Goal: Task Accomplishment & Management: Use online tool/utility

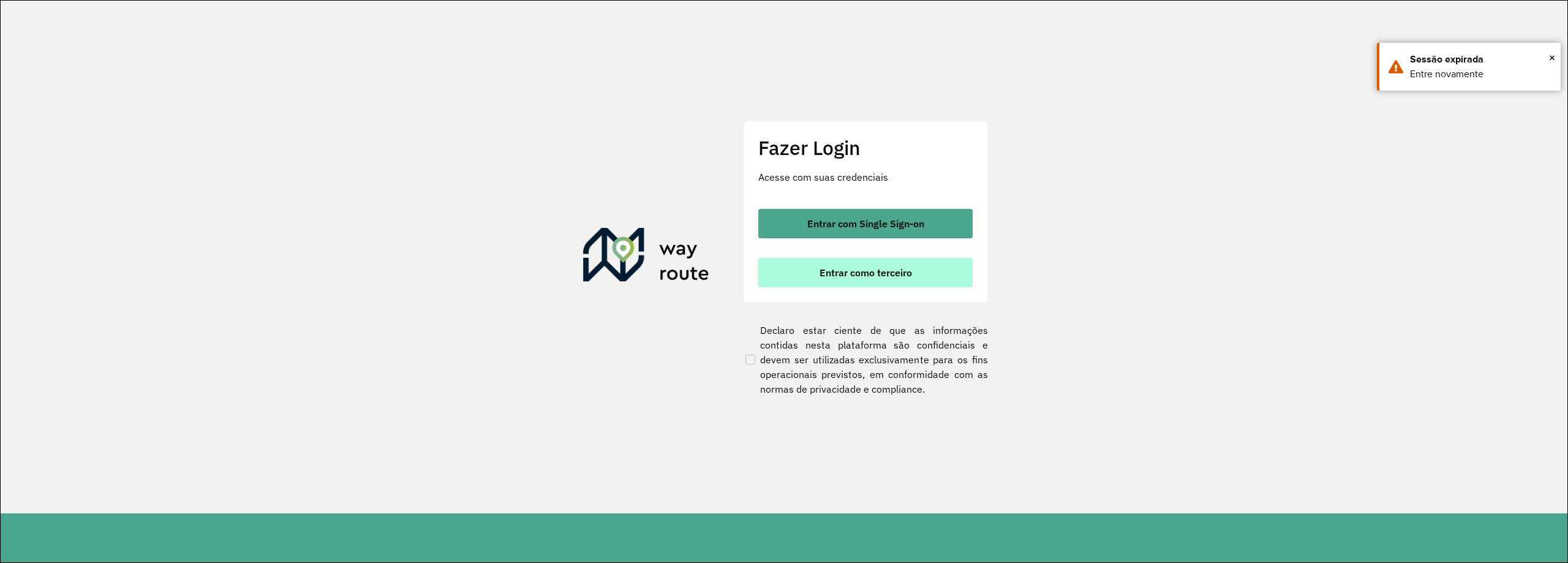
click at [859, 272] on span "Entrar como terceiro" at bounding box center [866, 273] width 92 height 10
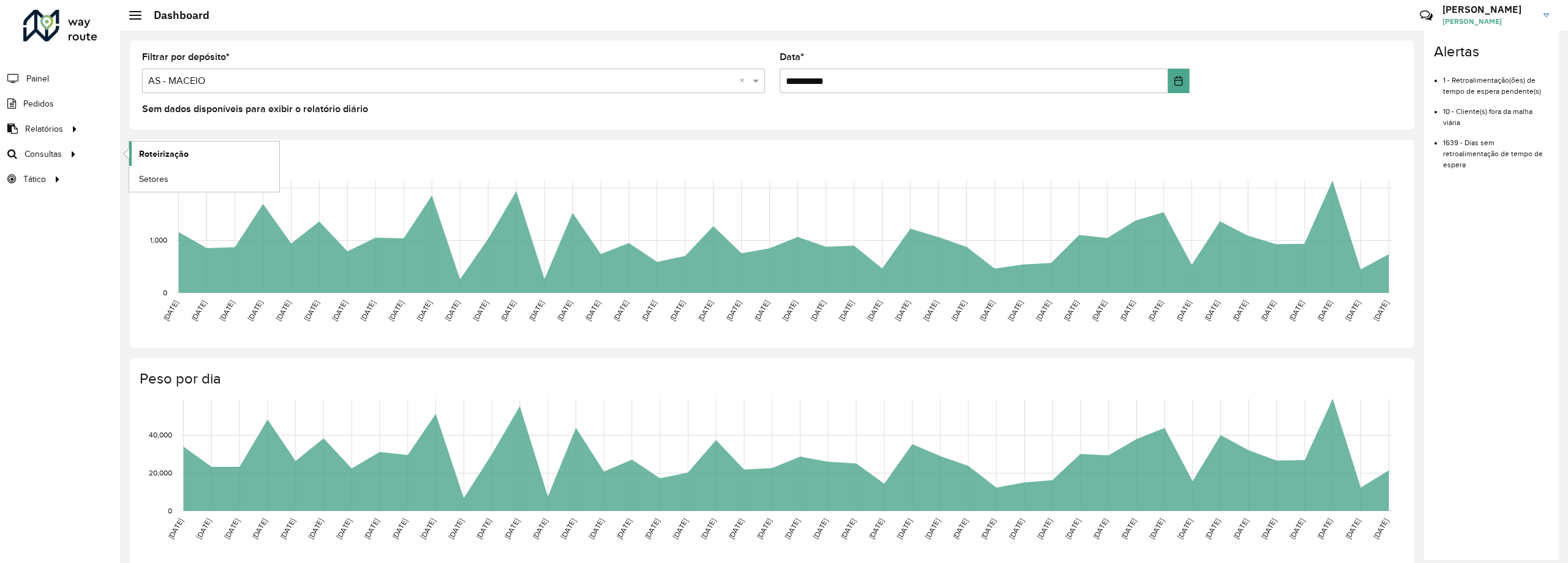
click at [165, 155] on span "Roteirização" at bounding box center [163, 153] width 49 height 13
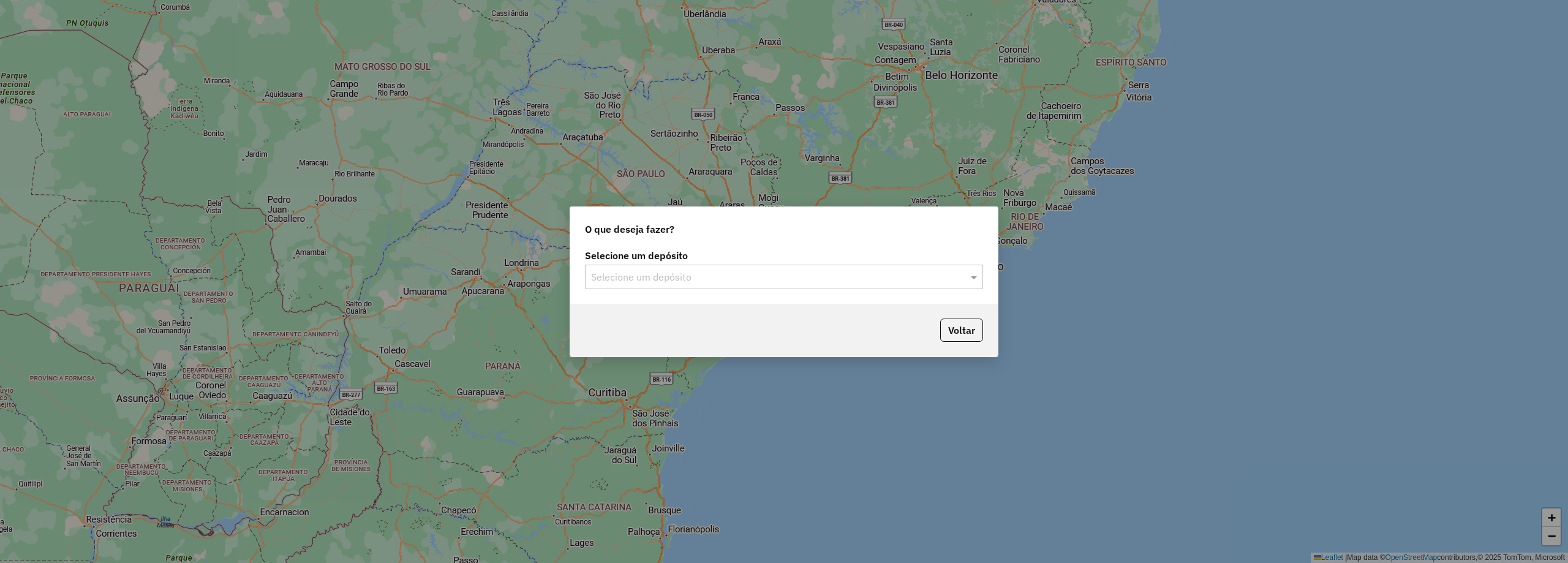
click at [825, 281] on input "text" at bounding box center [771, 277] width 362 height 15
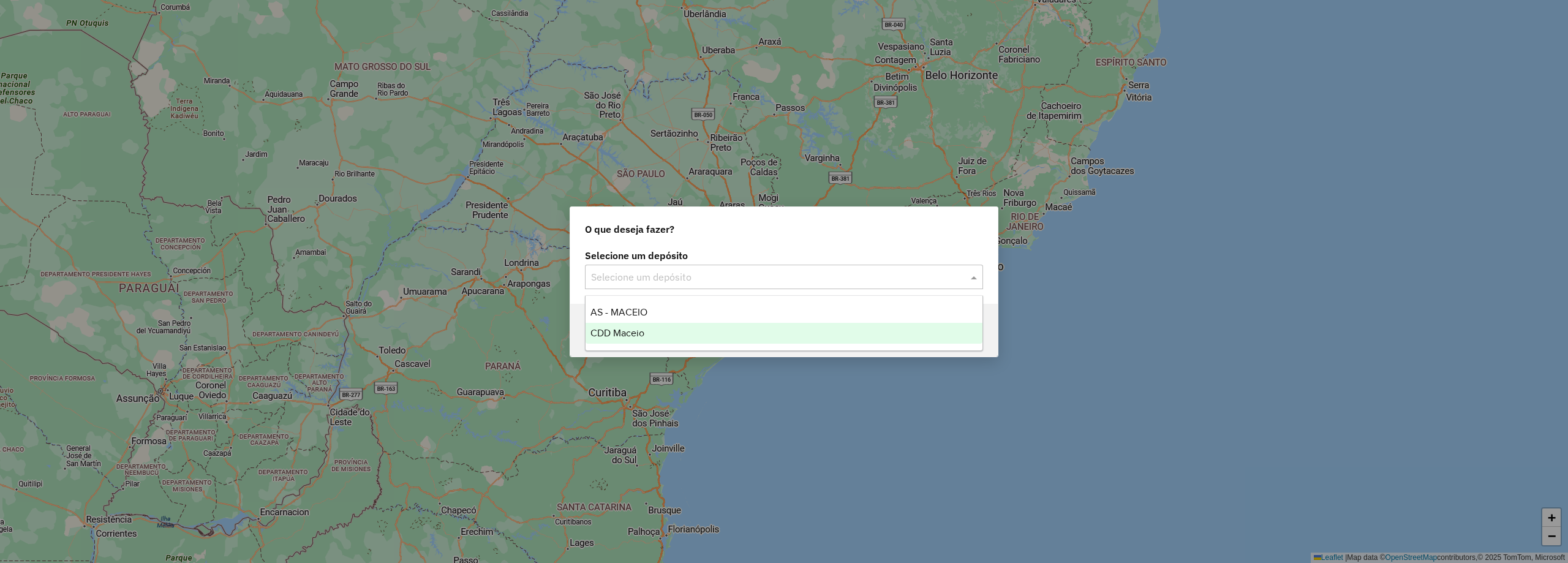
click at [695, 337] on div "CDD Maceio" at bounding box center [784, 333] width 397 height 20
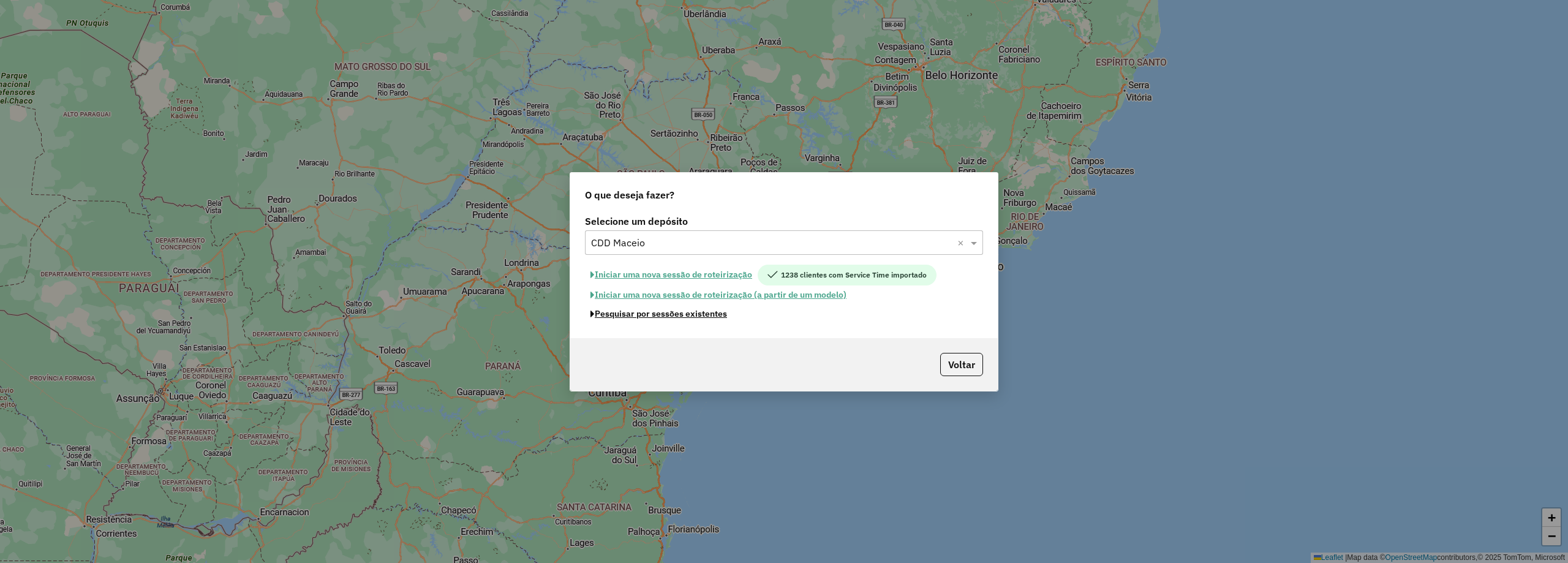
click at [688, 315] on button "Pesquisar por sessões existentes" at bounding box center [659, 315] width 147 height 19
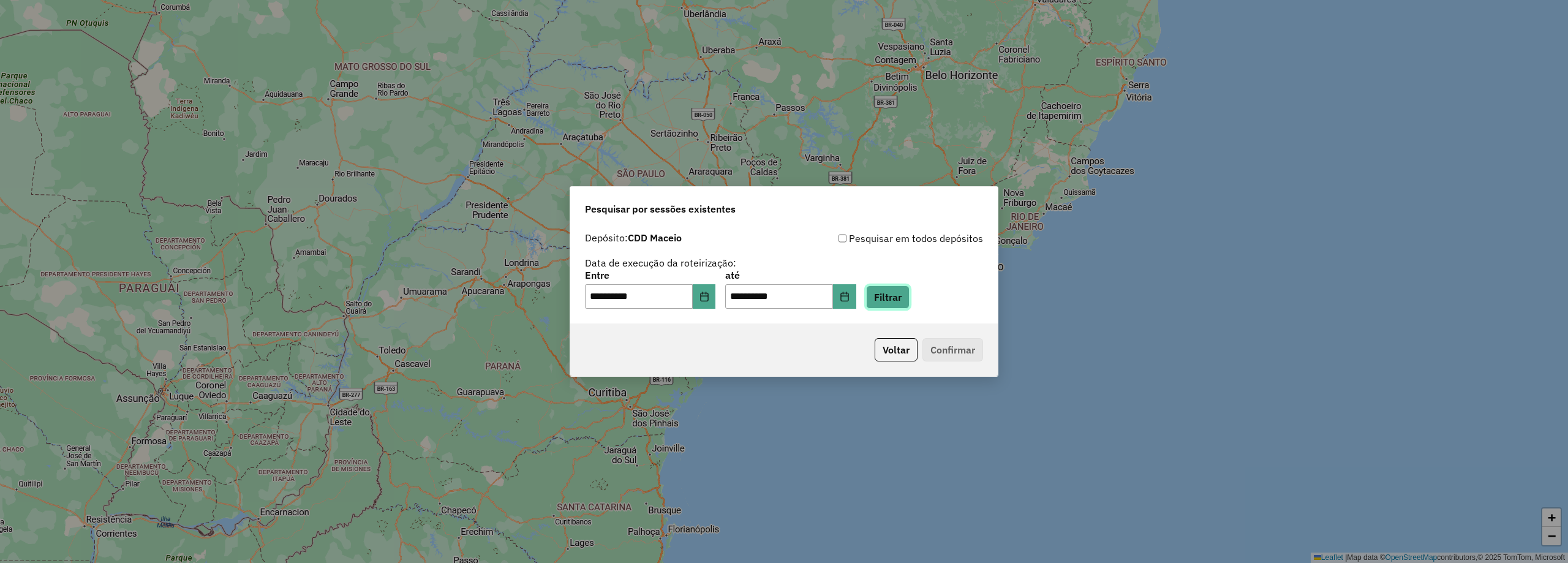
click at [906, 297] on button "Filtrar" at bounding box center [888, 297] width 44 height 23
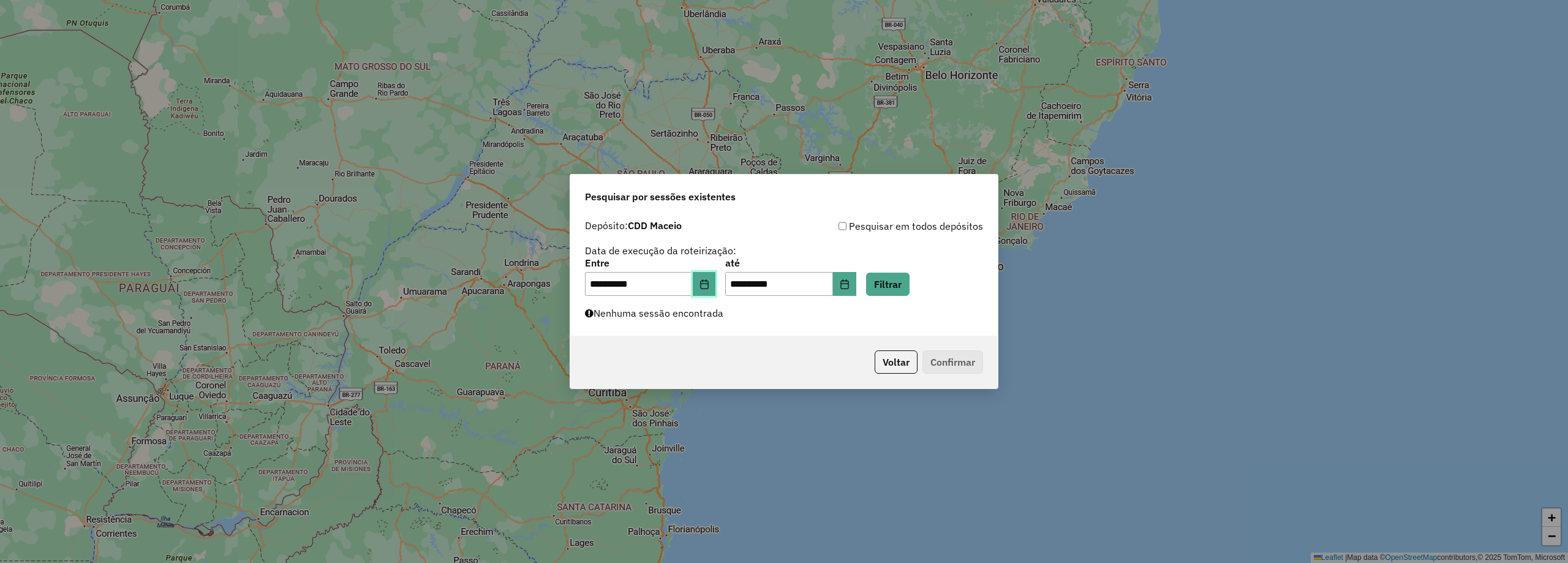
click at [716, 290] on button "Choose Date" at bounding box center [704, 283] width 23 height 24
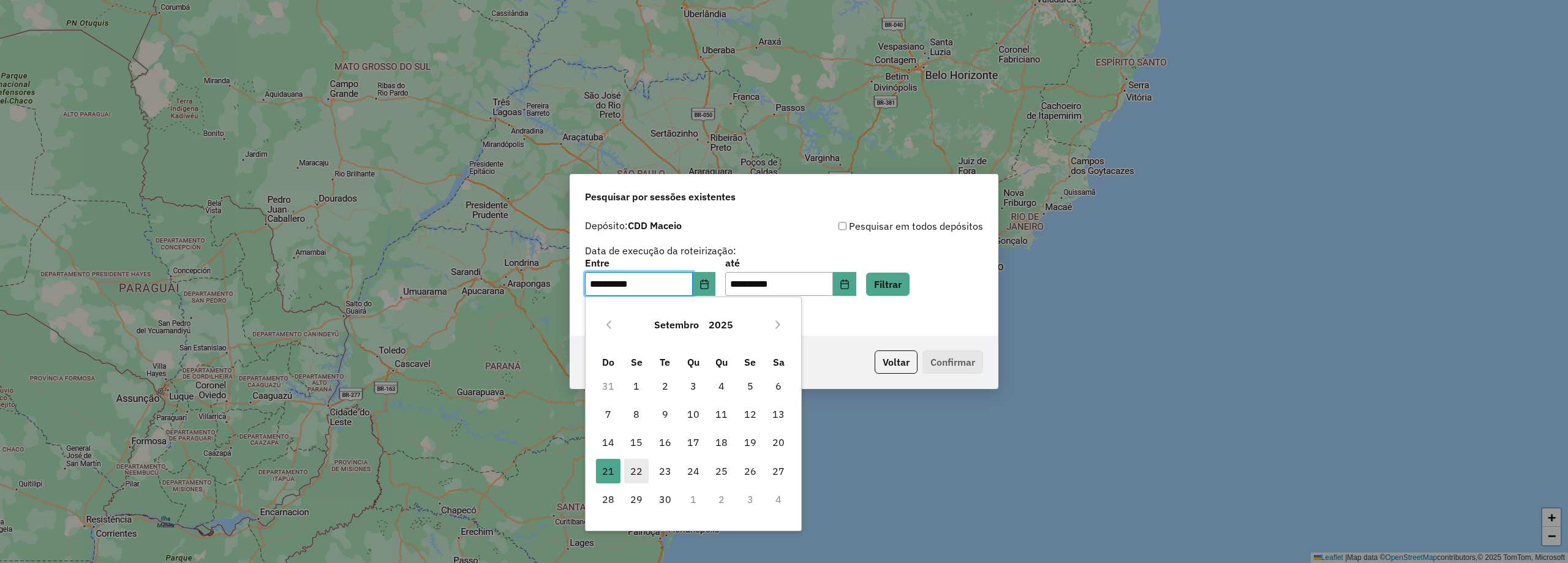
click at [635, 476] on span "22" at bounding box center [636, 471] width 24 height 24
type input "**********"
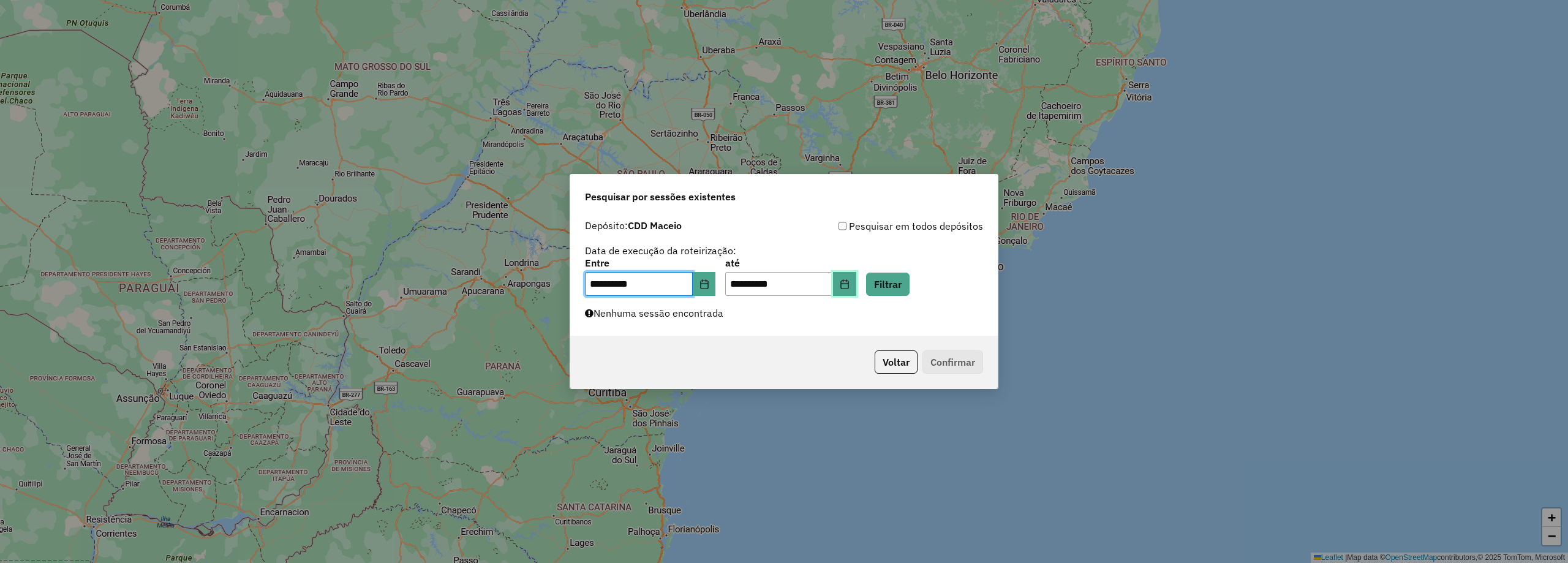
click at [857, 283] on button "Choose Date" at bounding box center [845, 283] width 23 height 24
click at [978, 263] on div "**********" at bounding box center [784, 277] width 398 height 38
click at [910, 286] on button "Filtrar" at bounding box center [888, 284] width 44 height 23
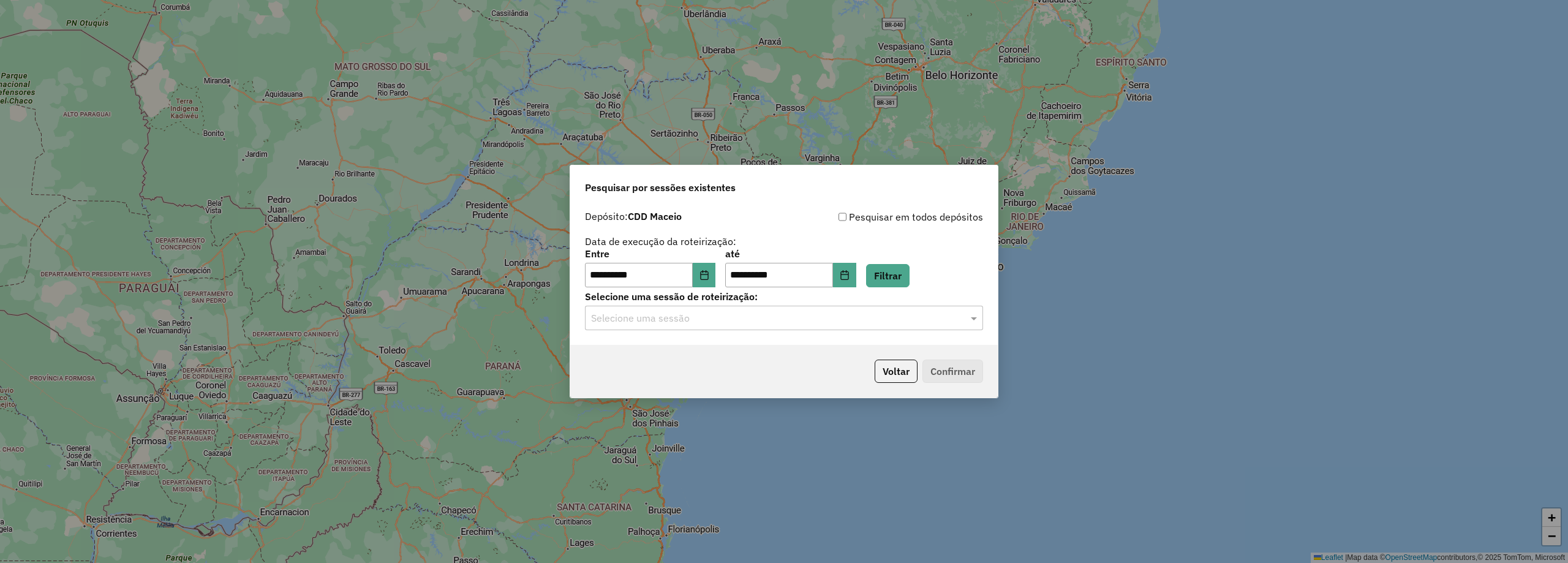
click at [723, 328] on div "Selecione uma sessão" at bounding box center [784, 317] width 398 height 24
click at [690, 354] on span "1280067 - 22/09/2025 15:08" at bounding box center [640, 353] width 99 height 11
click at [952, 370] on button "Confirmar" at bounding box center [953, 372] width 61 height 23
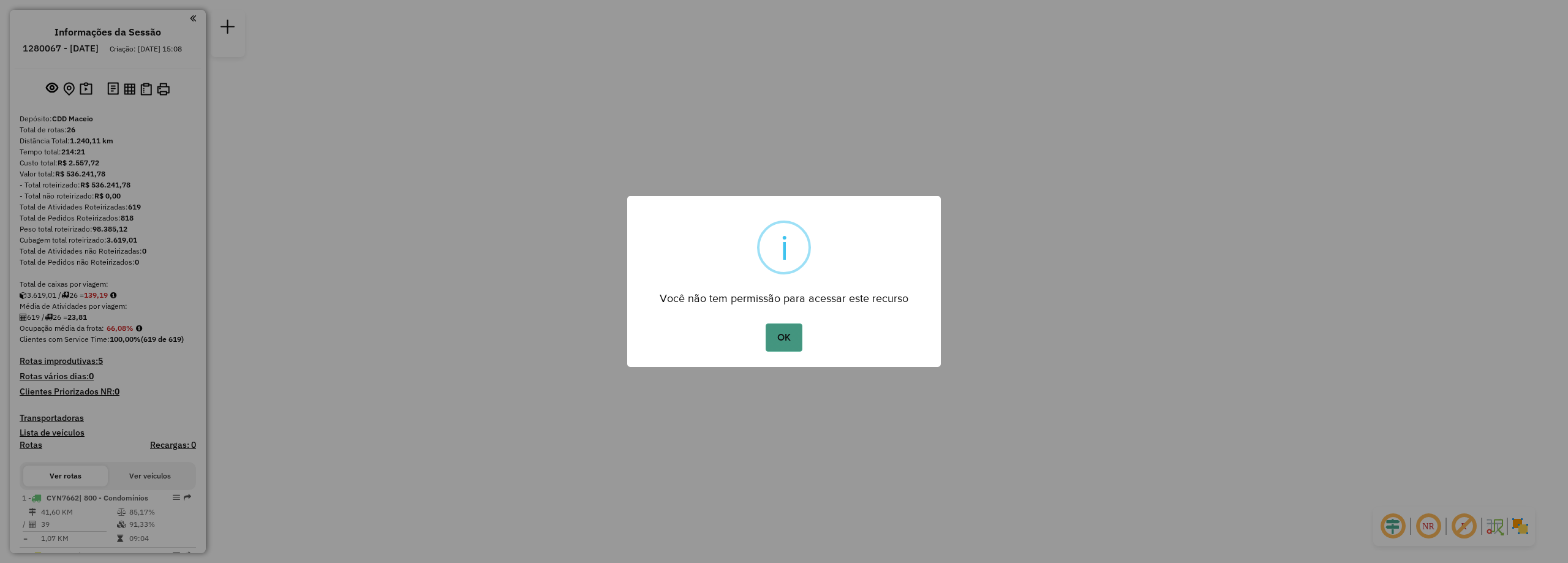
click at [787, 348] on button "OK" at bounding box center [783, 337] width 36 height 28
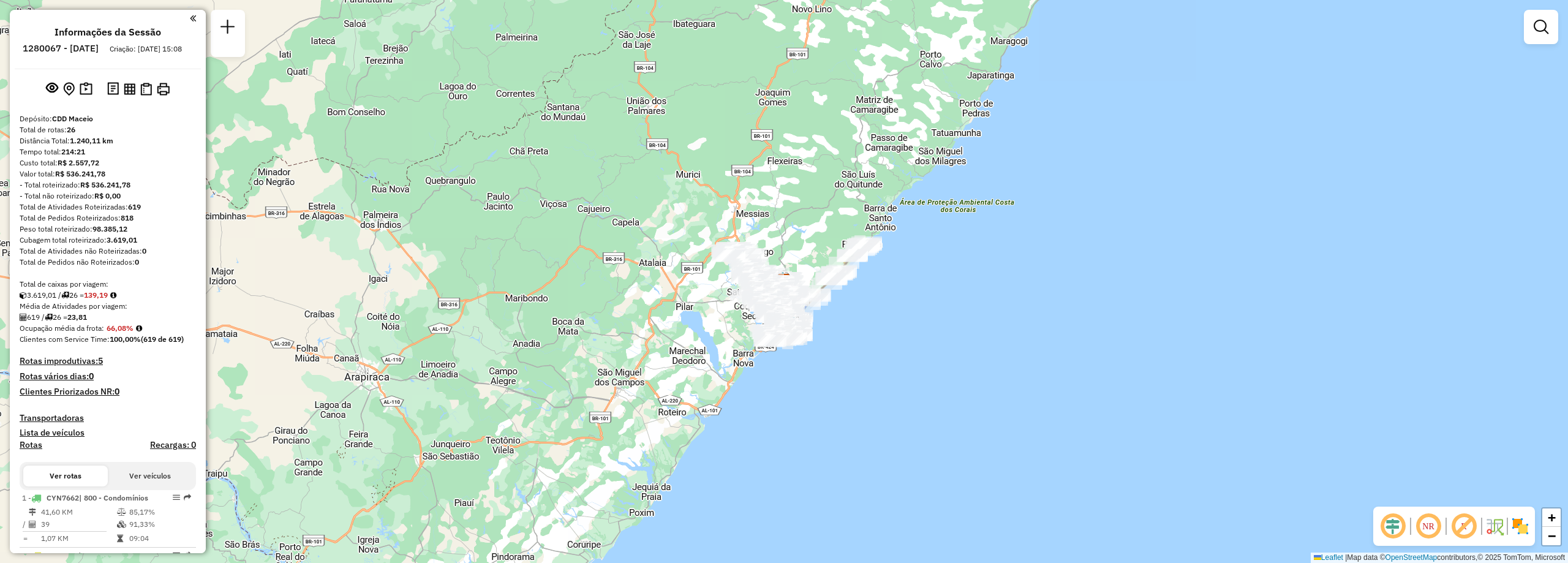
click at [1429, 535] on em at bounding box center [1428, 526] width 29 height 29
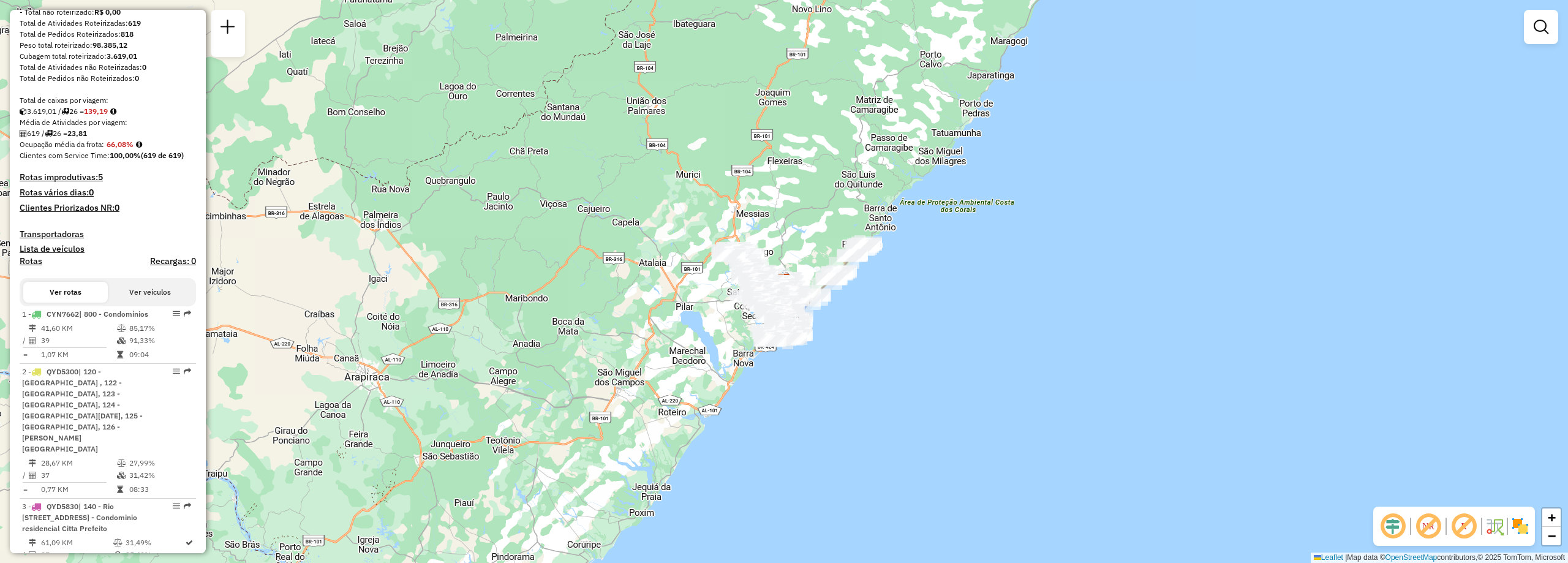
scroll to position [1854, 0]
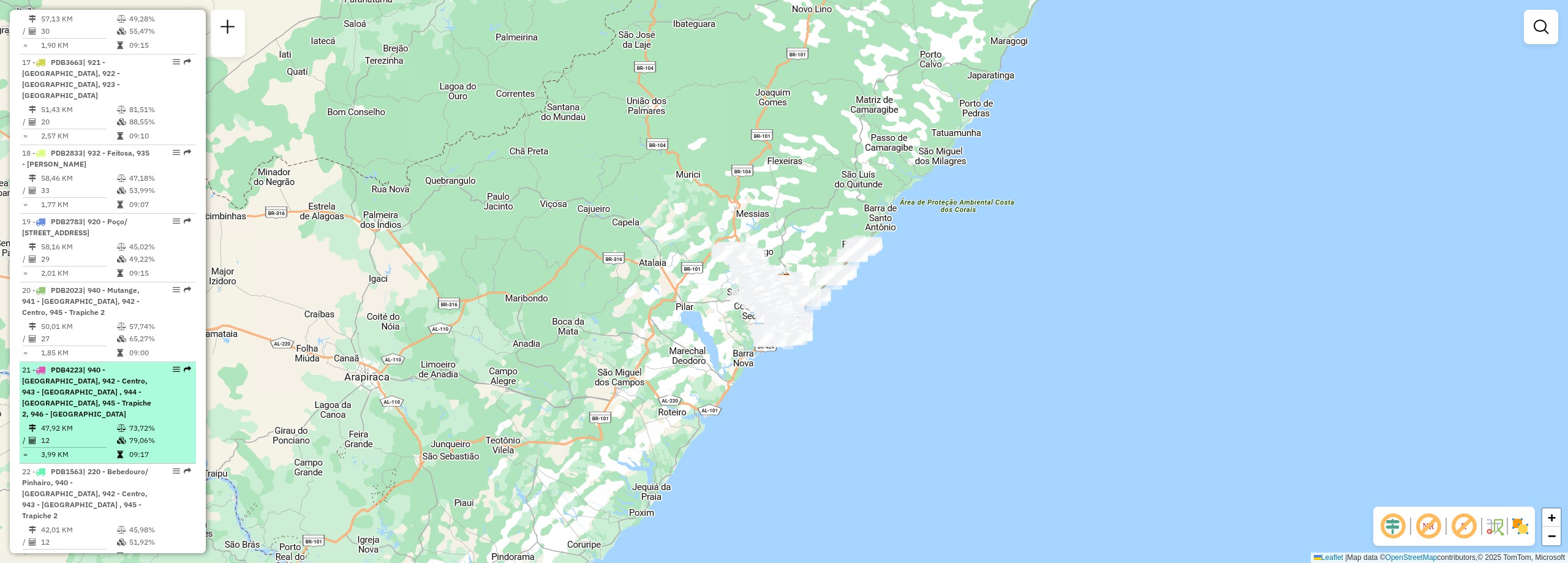
click at [122, 365] on span "| 940 - Mutange, 942 - Centro, 943 - Vergel do Lago , 944 - Ponta Grossa, 945 -…" at bounding box center [86, 391] width 129 height 53
select select "**********"
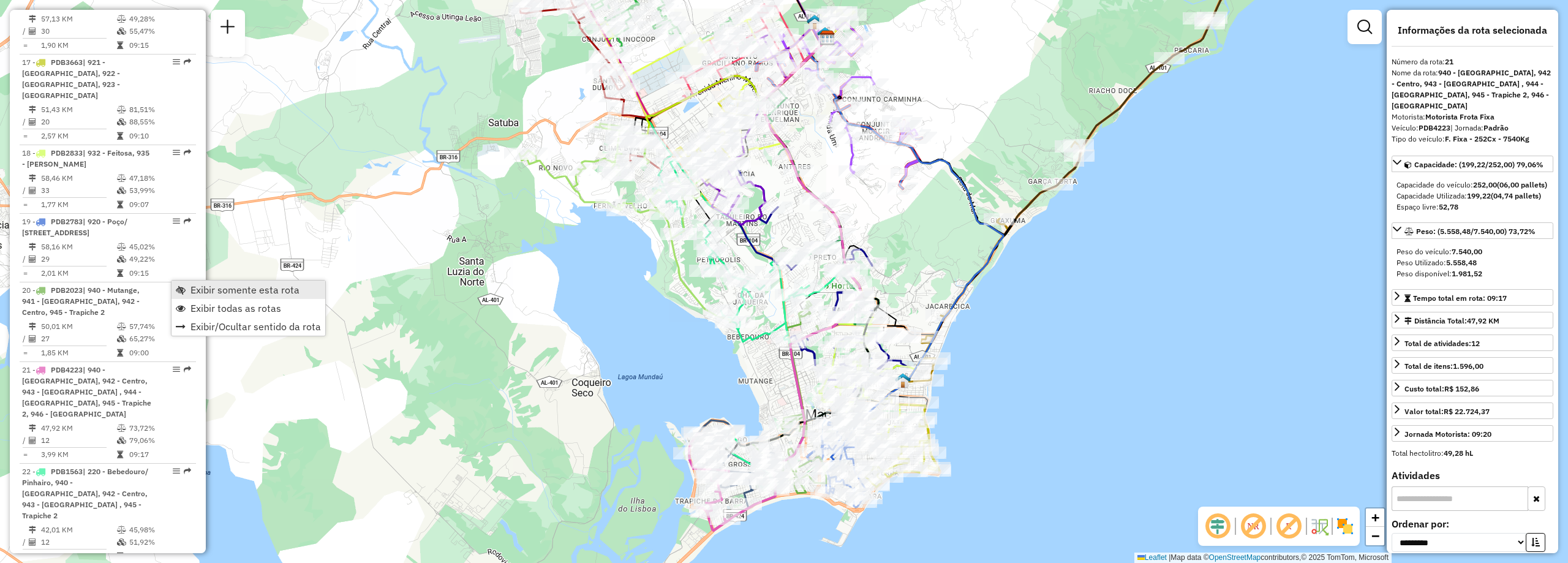
click at [190, 287] on link "Exibir somente esta rota" at bounding box center [248, 289] width 153 height 18
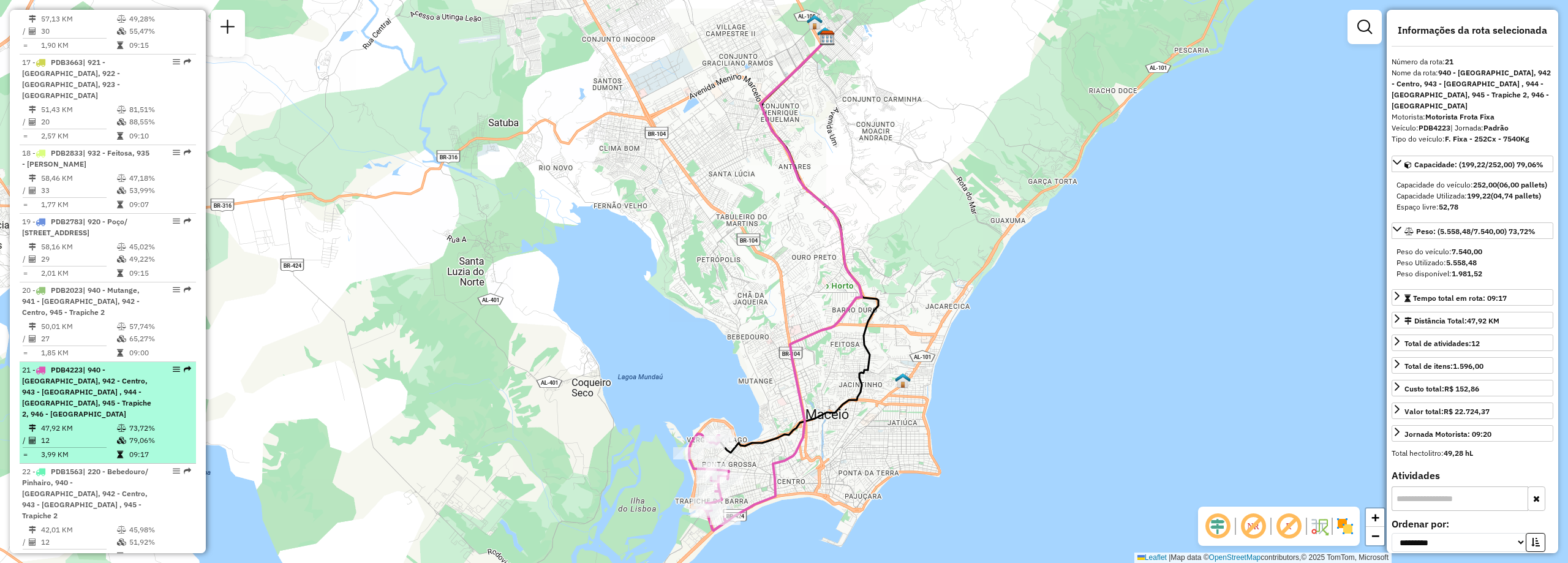
click at [160, 365] on div "21 - PDB4223 | 940 - Mutange, 942 - Centro, 943 - Vergel do Lago , 944 - Ponta …" at bounding box center [108, 392] width 172 height 55
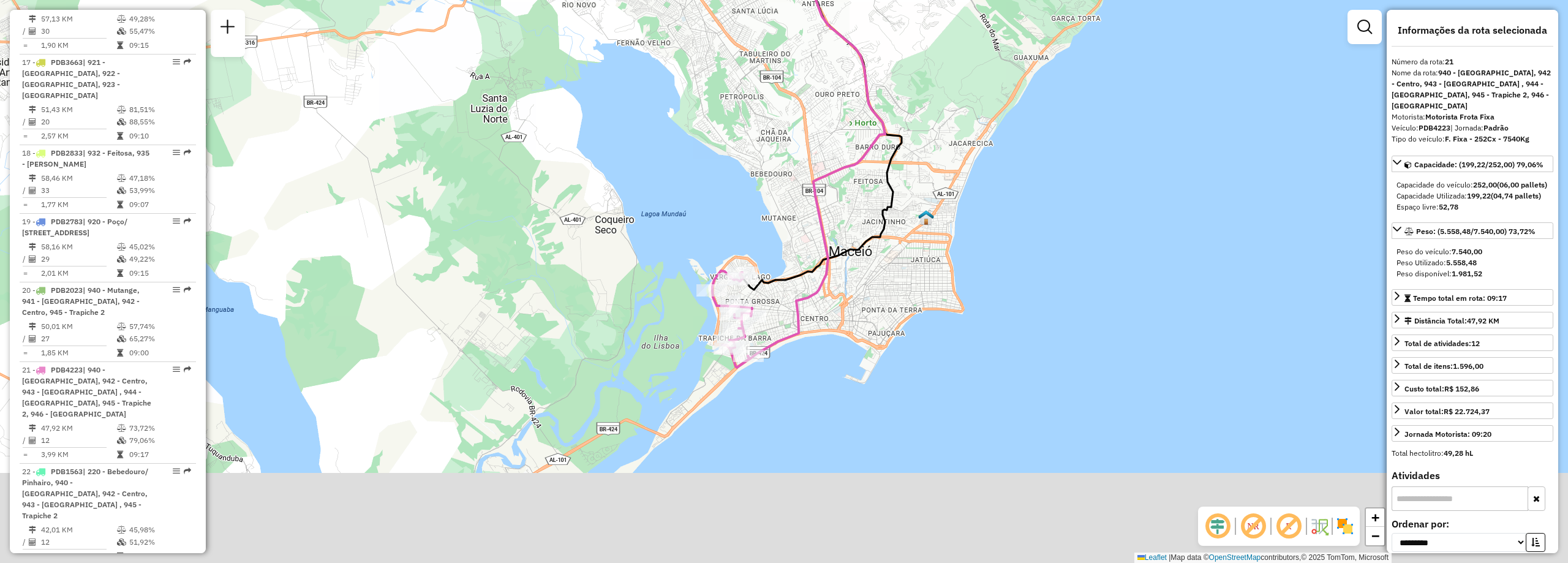
drag, startPoint x: 850, startPoint y: 470, endPoint x: 873, endPoint y: 297, distance: 174.5
click at [873, 300] on div "Janela de atendimento Grade de atendimento Capacidade Transportadoras Veículos …" at bounding box center [784, 282] width 1568 height 563
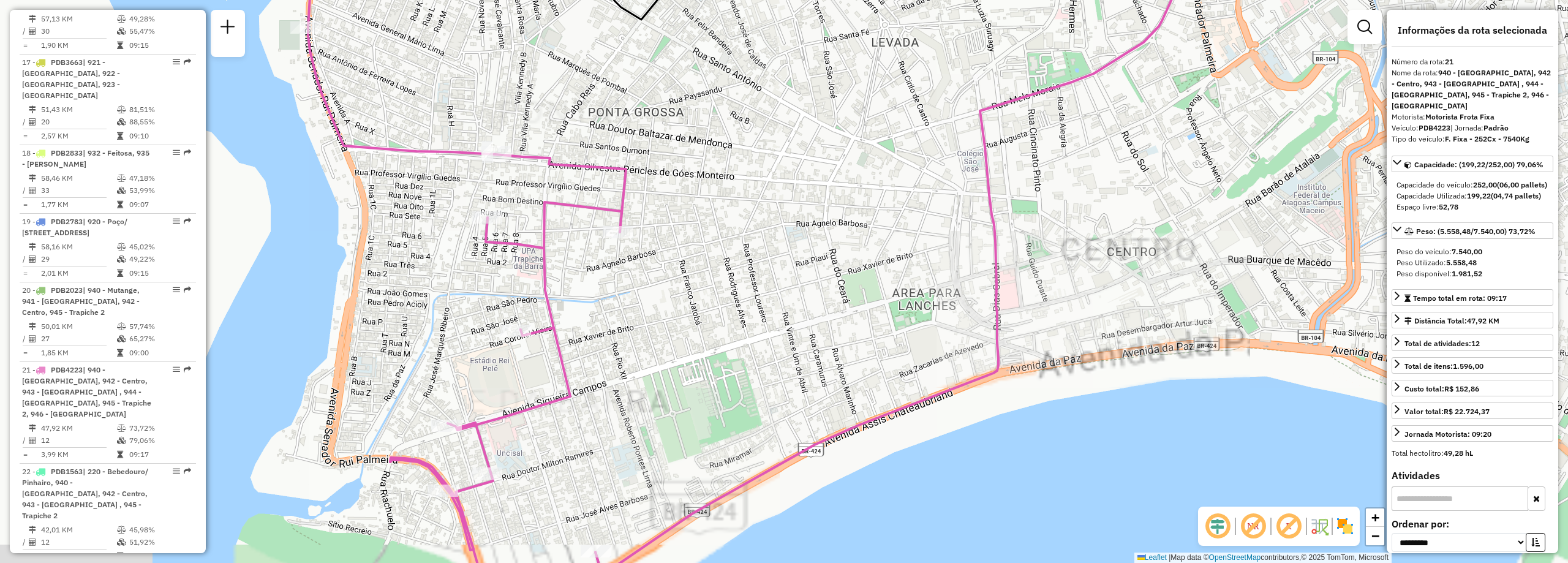
drag, startPoint x: 586, startPoint y: 273, endPoint x: 835, endPoint y: 195, distance: 260.9
click at [835, 195] on div "Janela de atendimento Grade de atendimento Capacidade Transportadoras Veículos …" at bounding box center [784, 282] width 1568 height 563
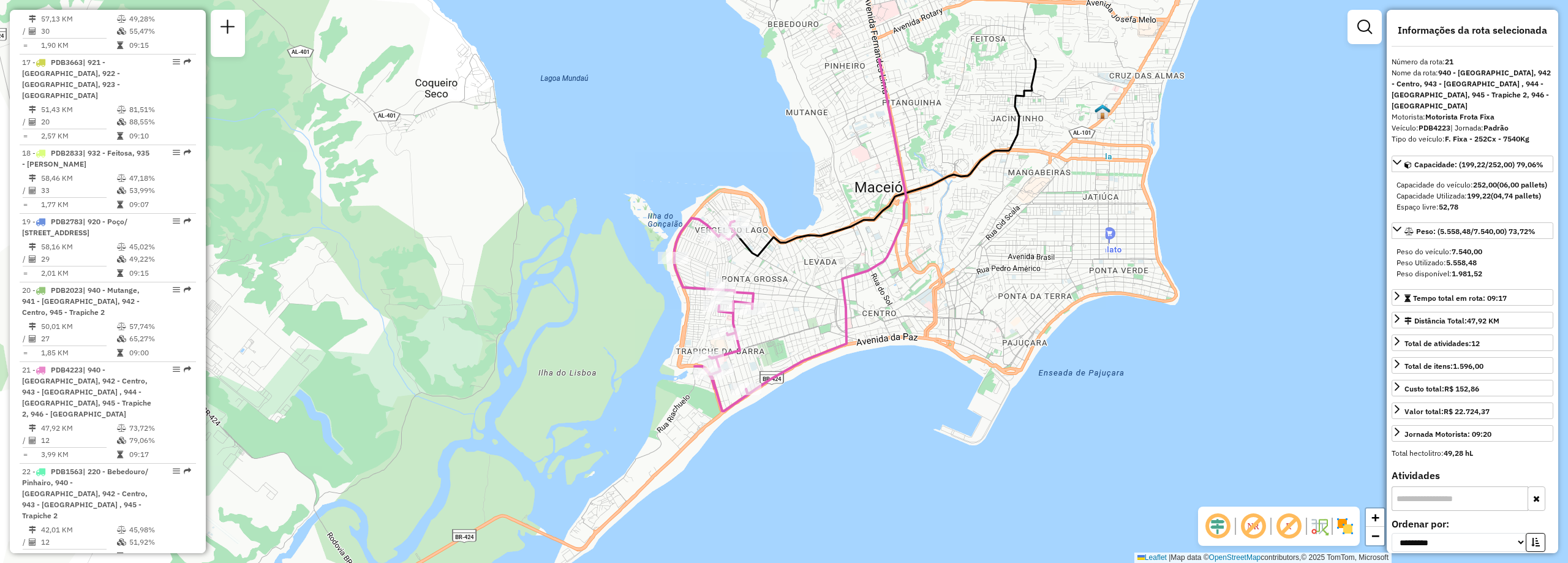
drag, startPoint x: 1015, startPoint y: 127, endPoint x: 953, endPoint y: 237, distance: 126.3
click at [953, 237] on div "Janela de atendimento Grade de atendimento Capacidade Transportadoras Veículos …" at bounding box center [784, 282] width 1568 height 563
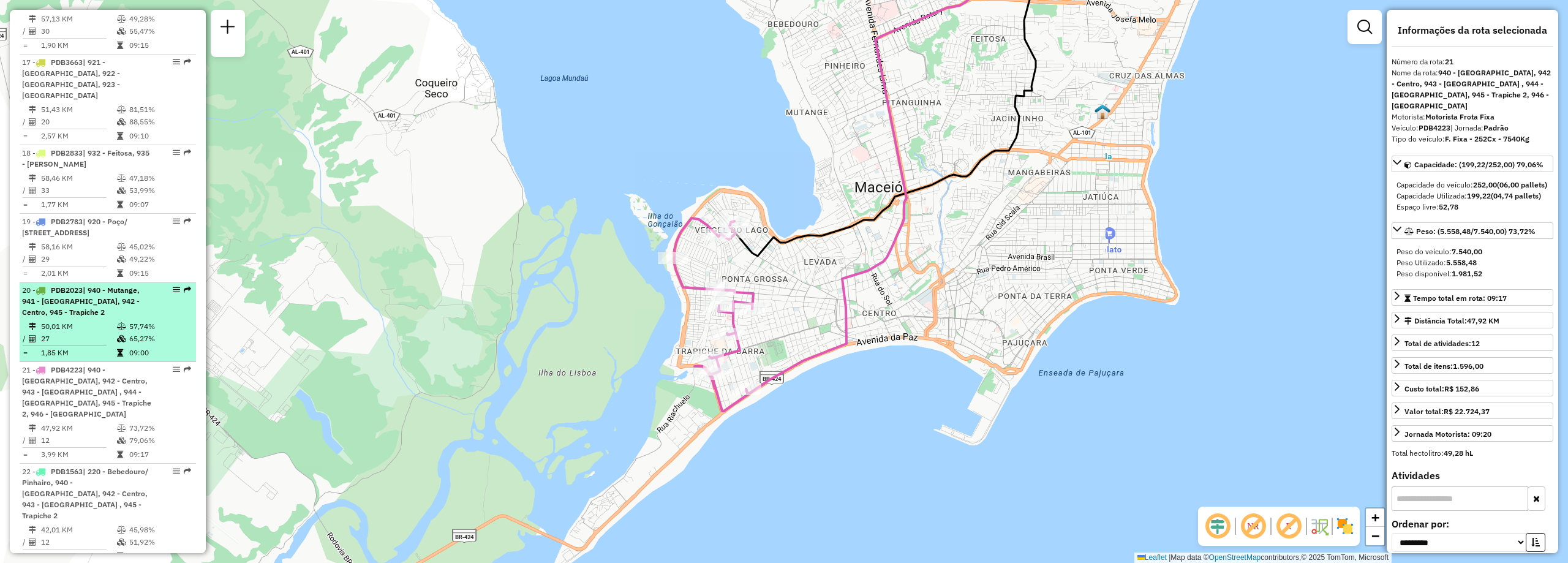
click at [139, 320] on td "57,74%" at bounding box center [160, 326] width 62 height 13
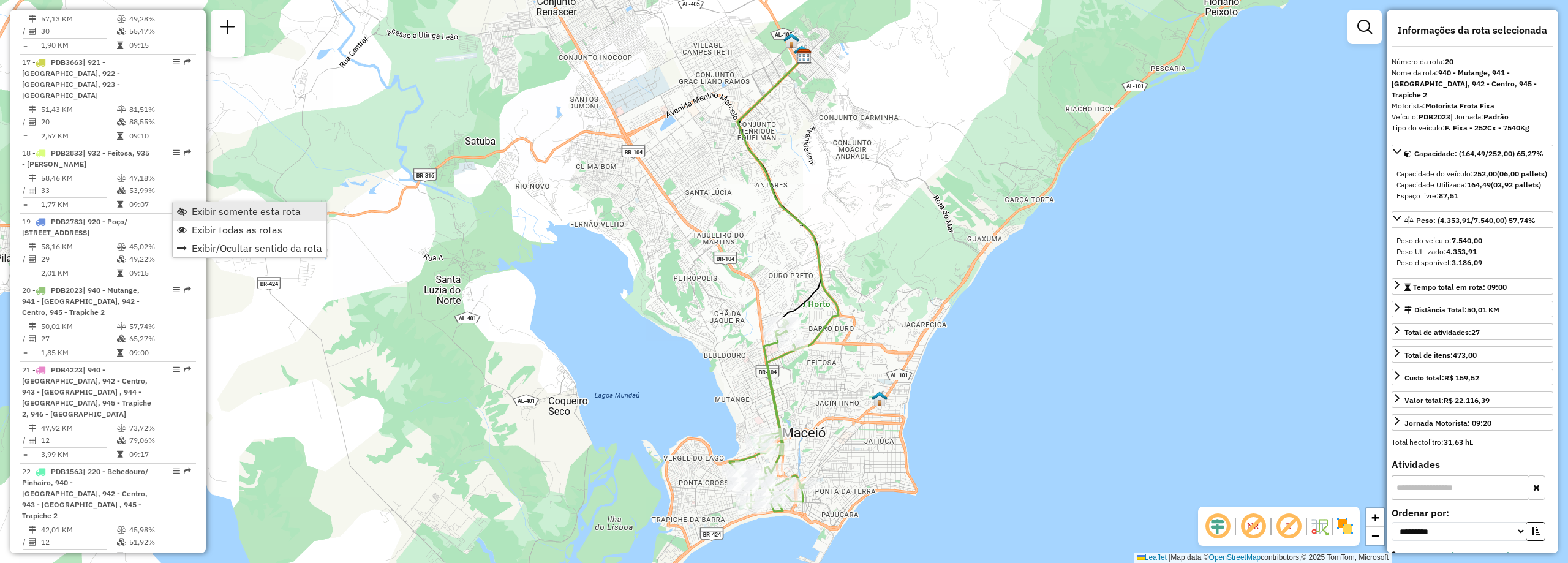
click at [211, 215] on span "Exibir somente esta rota" at bounding box center [246, 212] width 109 height 10
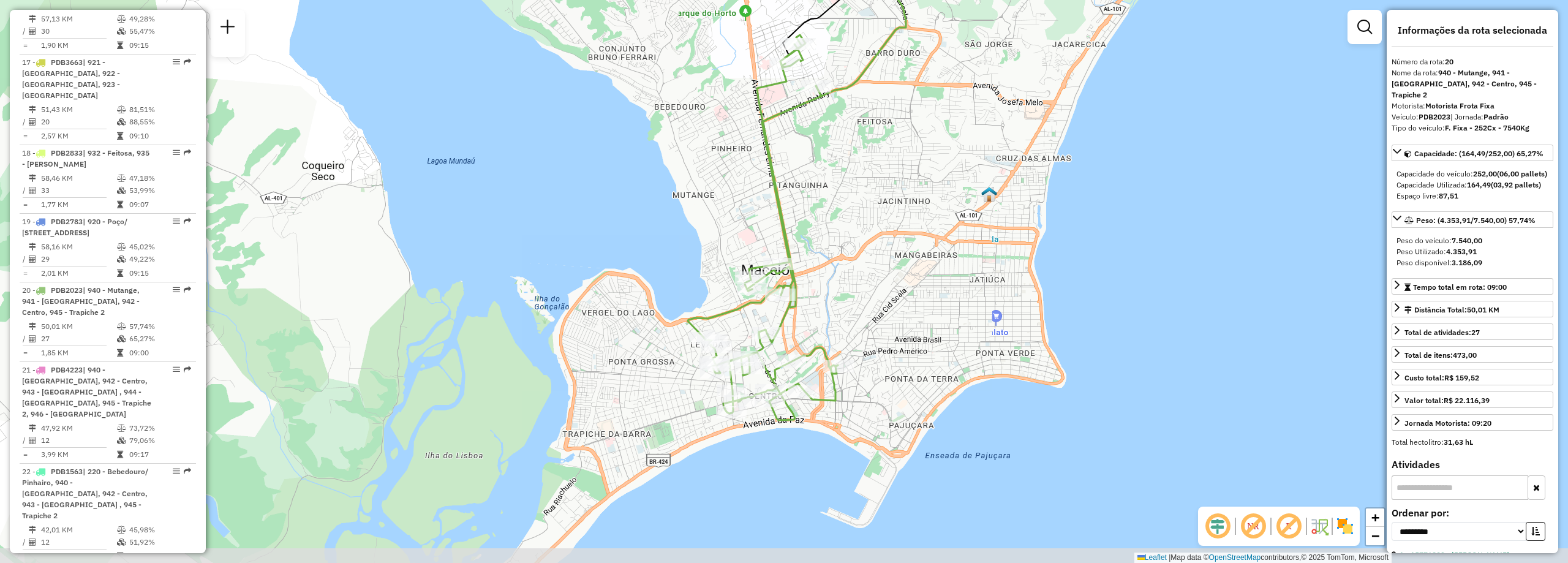
drag, startPoint x: 834, startPoint y: 429, endPoint x: 943, endPoint y: 232, distance: 225.1
click at [943, 232] on div "Janela de atendimento Grade de atendimento Capacidade Transportadoras Veículos …" at bounding box center [784, 282] width 1568 height 563
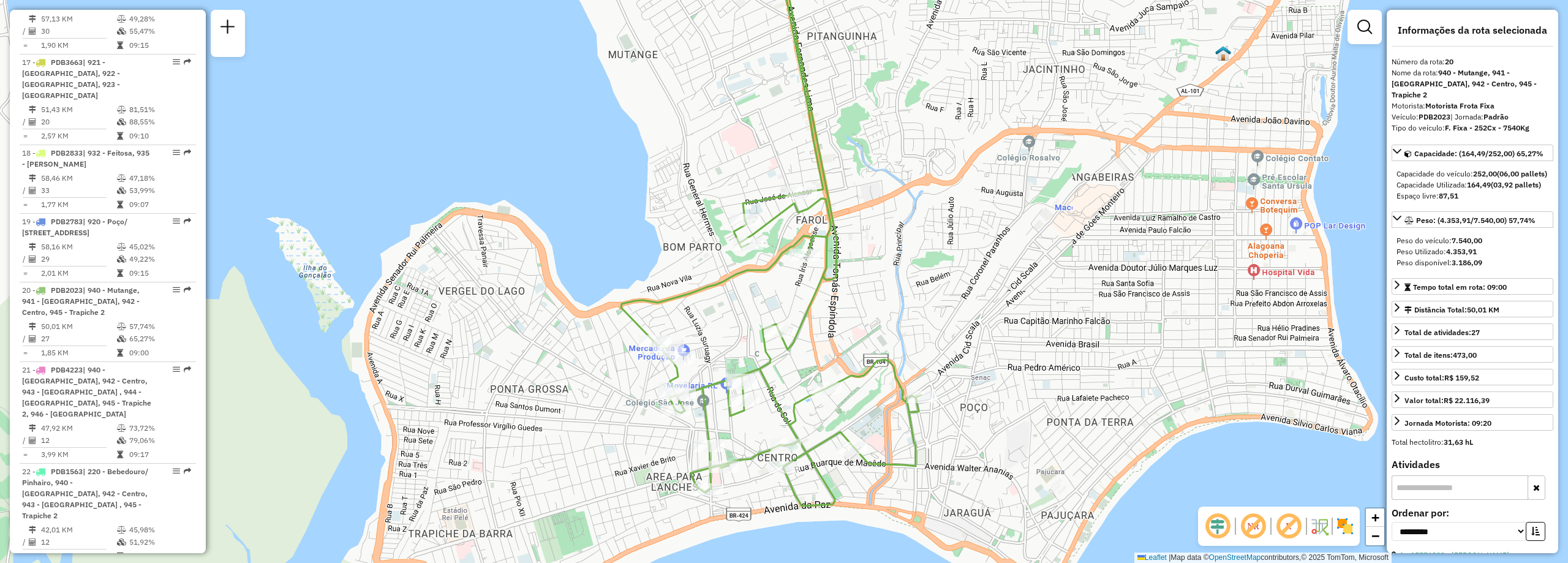
click at [1217, 521] on em at bounding box center [1218, 526] width 29 height 29
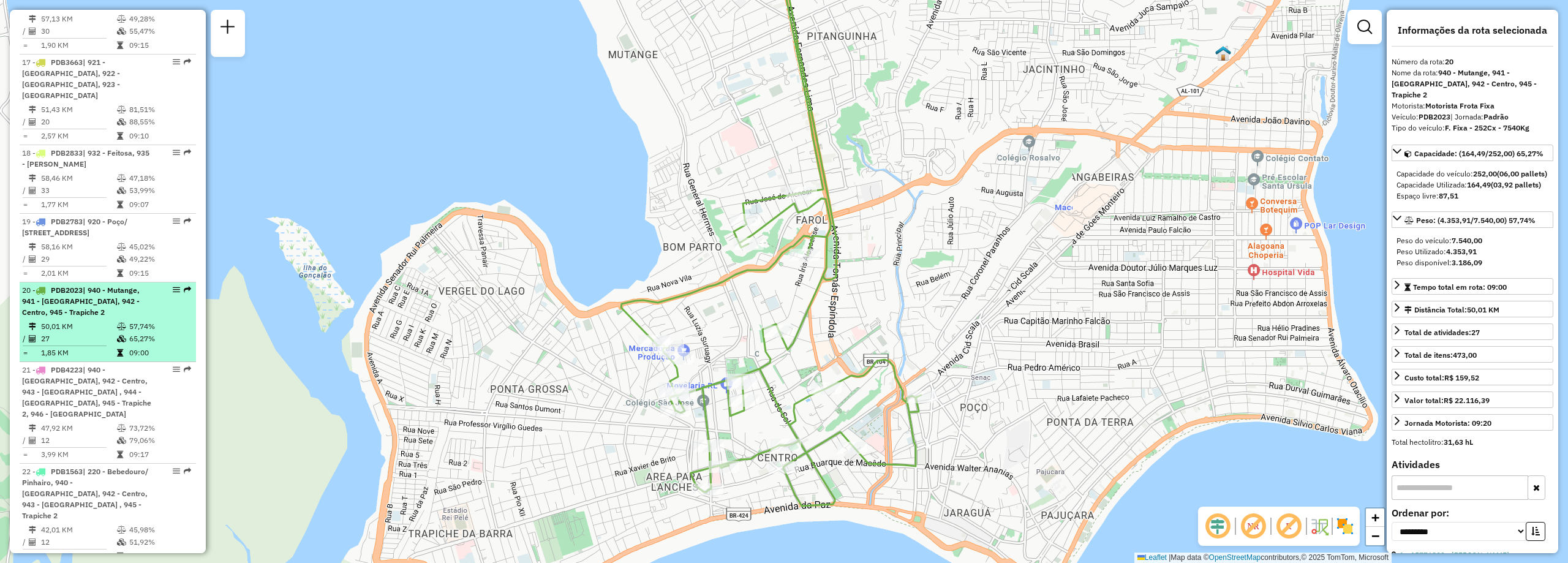
click at [84, 285] on span "| 940 - Mutange, 941 - Lavanda, 942 - Centro, 945 - Trapiche 2" at bounding box center [81, 301] width 117 height 31
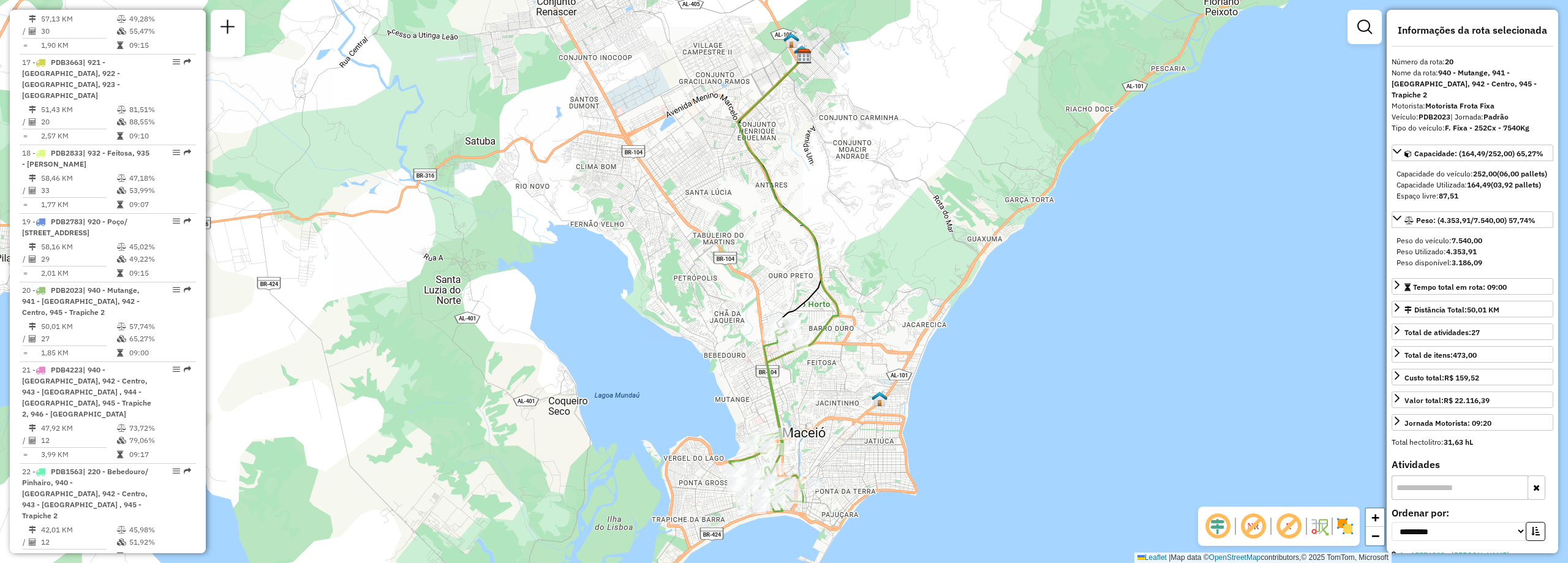
click at [1218, 526] on em at bounding box center [1218, 526] width 29 height 29
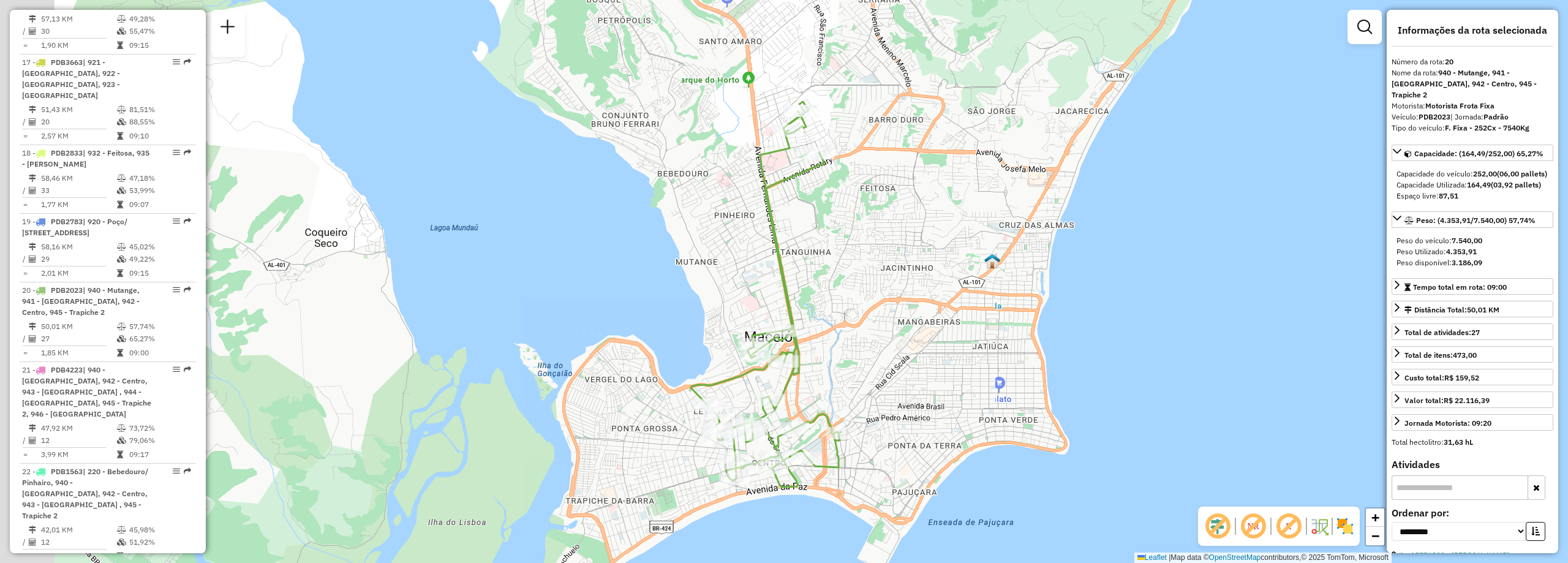
drag, startPoint x: 794, startPoint y: 374, endPoint x: 864, endPoint y: 262, distance: 132.1
click at [864, 262] on div "Janela de atendimento Grade de atendimento Capacidade Transportadoras Veículos …" at bounding box center [784, 282] width 1568 height 563
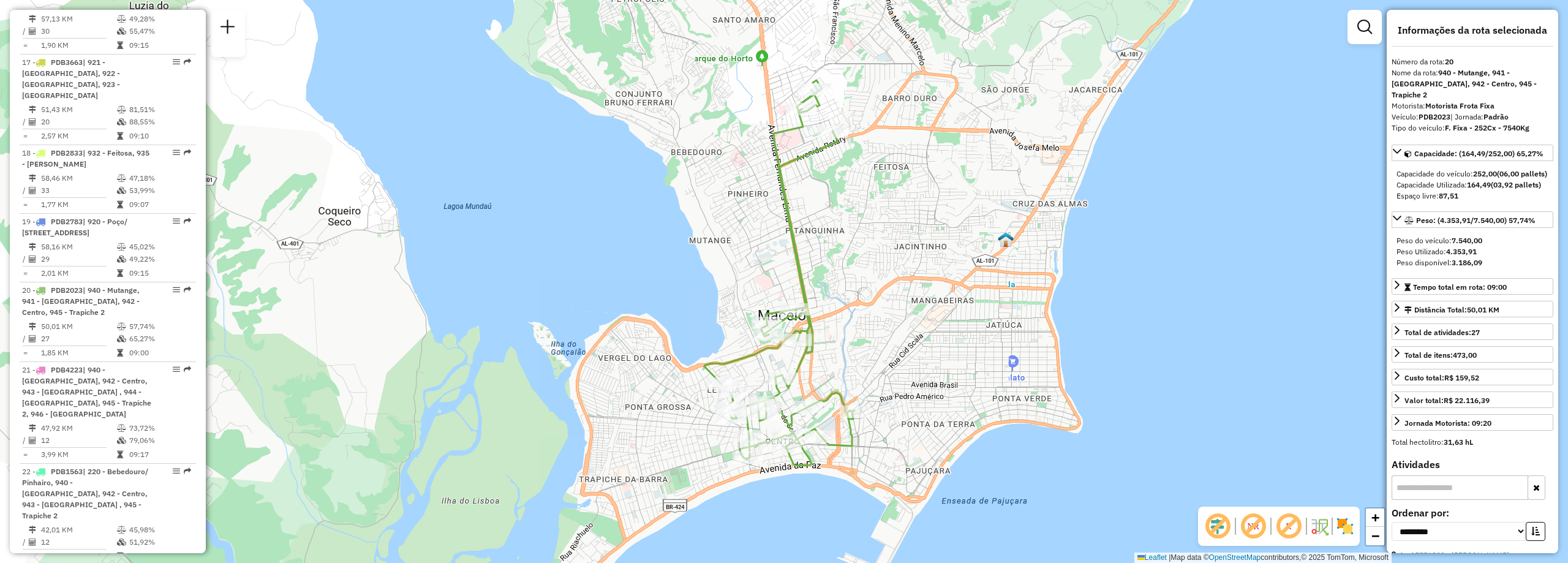
click at [1283, 525] on em at bounding box center [1289, 526] width 29 height 29
click at [1285, 522] on em at bounding box center [1289, 526] width 29 height 29
click at [1291, 531] on em at bounding box center [1289, 526] width 29 height 29
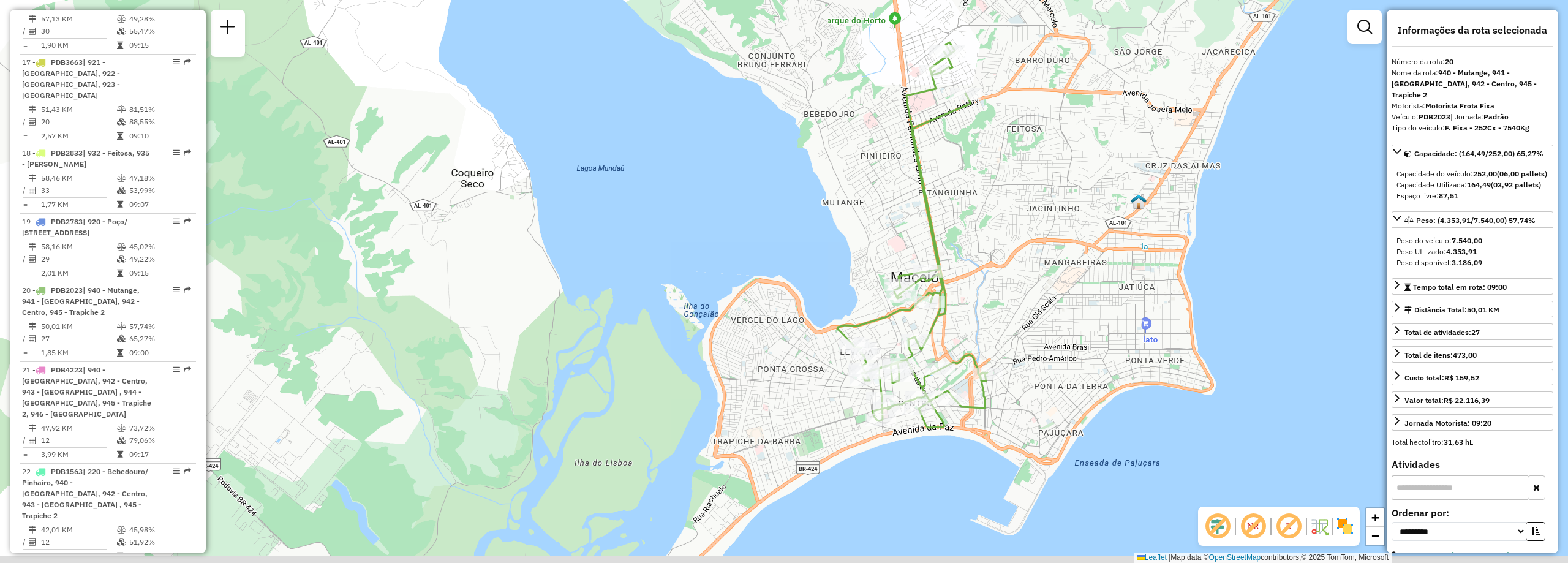
drag, startPoint x: 871, startPoint y: 205, endPoint x: 1006, endPoint y: 165, distance: 140.8
click at [1006, 165] on div "Janela de atendimento Grade de atendimento Capacidade Transportadoras Veículos …" at bounding box center [784, 282] width 1568 height 563
